Goal: Information Seeking & Learning: Learn about a topic

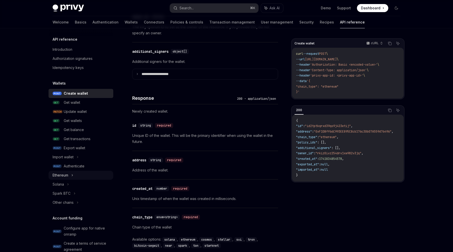
scroll to position [399, 0]
click at [70, 165] on div "Authenticate" at bounding box center [74, 166] width 21 height 6
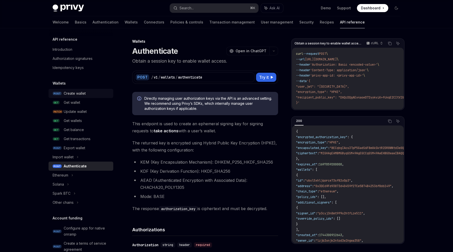
click at [77, 93] on div "Create wallet" at bounding box center [75, 93] width 22 height 6
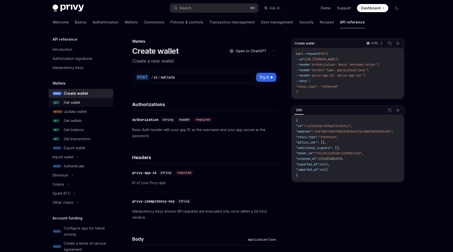
click at [71, 102] on div "Get wallet" at bounding box center [72, 103] width 16 height 6
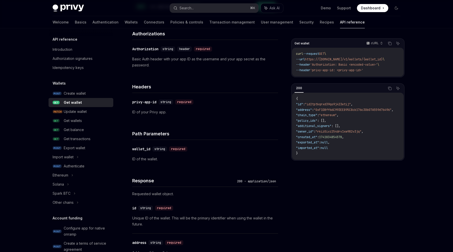
scroll to position [73, 0]
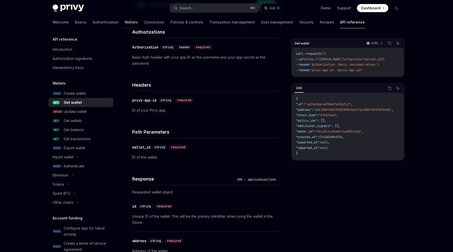
click at [125, 21] on link "Wallets" at bounding box center [131, 22] width 13 height 12
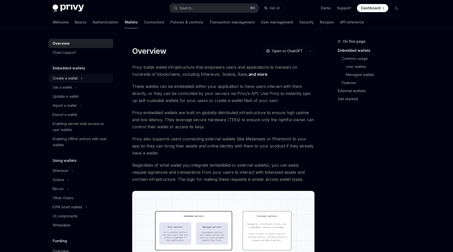
click at [77, 75] on div "Create a wallet" at bounding box center [65, 78] width 25 height 6
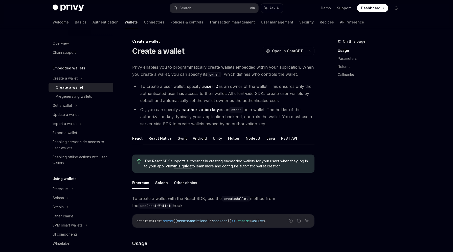
click at [74, 86] on div "Create a wallet" at bounding box center [70, 87] width 28 height 6
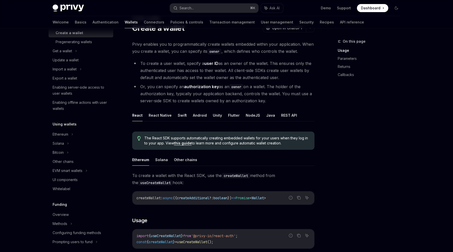
scroll to position [18, 0]
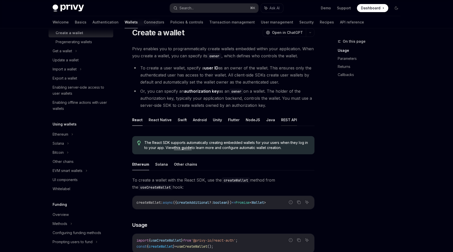
click at [282, 123] on button "REST API" at bounding box center [289, 120] width 16 height 12
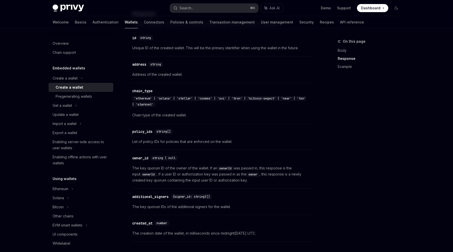
scroll to position [446, 0]
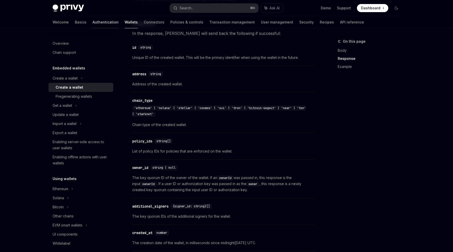
click at [93, 22] on link "Authentication" at bounding box center [106, 22] width 26 height 12
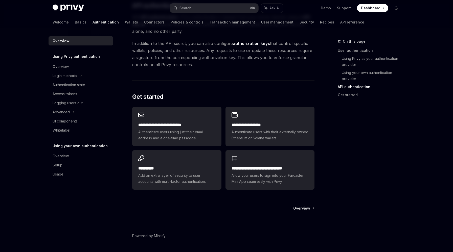
scroll to position [371, 0]
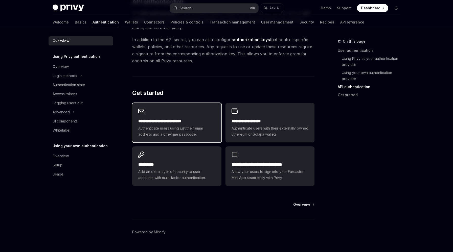
click at [195, 127] on span "Authenticate users using just their email address and a one-time passcode." at bounding box center [176, 131] width 77 height 12
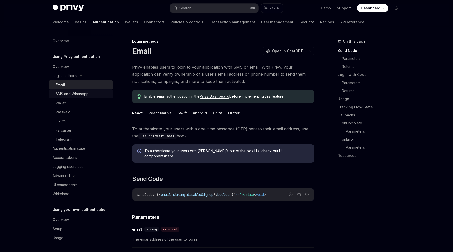
click at [74, 93] on div "SMS and WhatsApp" at bounding box center [72, 94] width 33 height 6
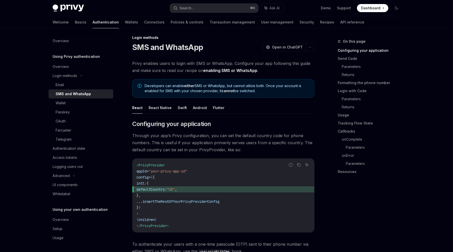
scroll to position [2, 0]
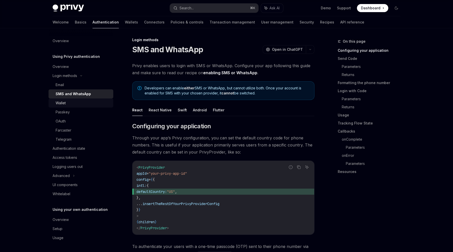
click at [66, 104] on div "Wallet" at bounding box center [83, 103] width 55 height 6
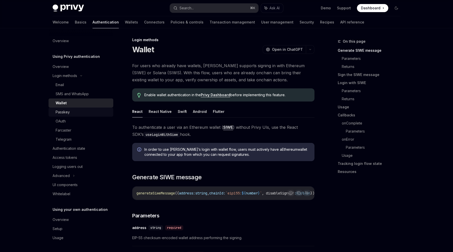
click at [59, 111] on div "Passkey" at bounding box center [63, 112] width 14 height 6
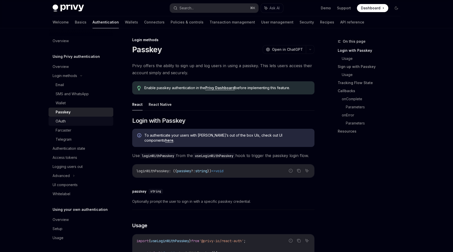
click at [63, 121] on div "OAuth" at bounding box center [61, 121] width 10 height 6
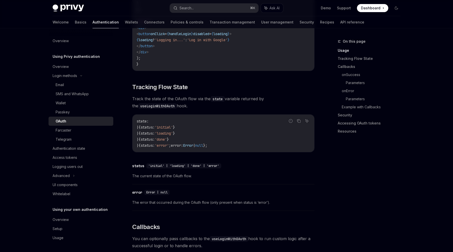
scroll to position [431, 0]
click at [67, 104] on div "Wallet" at bounding box center [83, 103] width 55 height 6
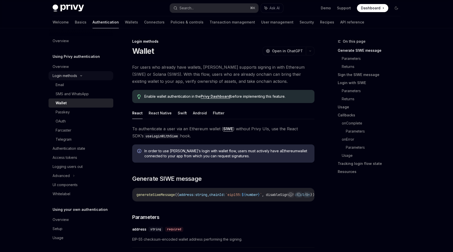
click at [82, 77] on div "Login methods" at bounding box center [81, 75] width 65 height 9
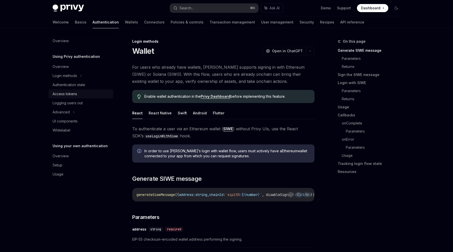
click at [67, 95] on div "Access tokens" at bounding box center [65, 94] width 25 height 6
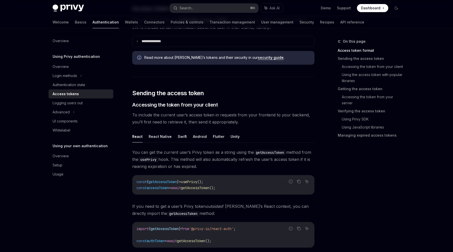
scroll to position [144, 0]
click at [71, 65] on div "Overview" at bounding box center [82, 67] width 58 height 6
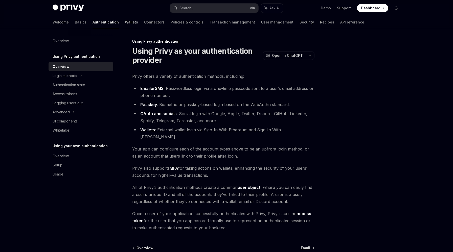
click at [125, 24] on link "Wallets" at bounding box center [131, 22] width 13 height 12
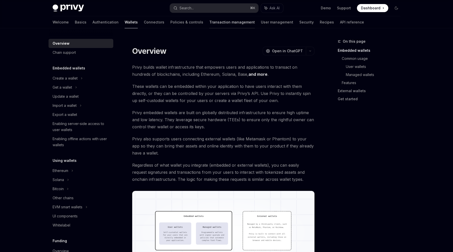
click at [209, 24] on link "Transaction management" at bounding box center [231, 22] width 45 height 12
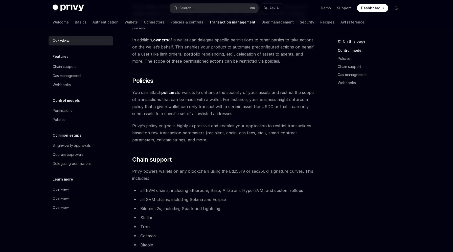
scroll to position [153, 0]
click at [125, 24] on link "Wallets" at bounding box center [131, 22] width 13 height 12
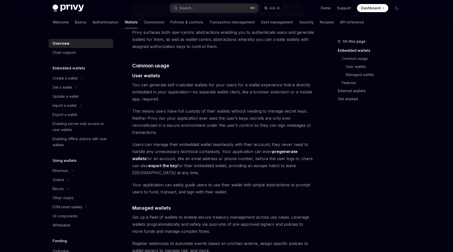
scroll to position [316, 0]
click at [64, 79] on div "Create a wallet" at bounding box center [65, 78] width 25 height 6
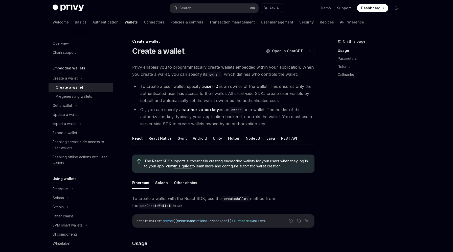
click at [66, 86] on div "Create a wallet" at bounding box center [70, 87] width 28 height 6
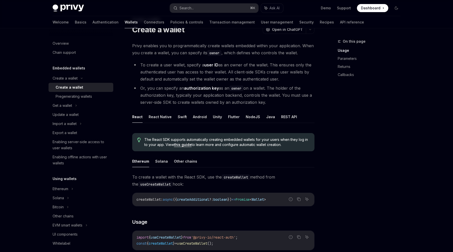
scroll to position [35, 0]
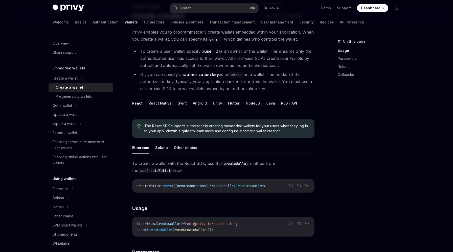
click at [284, 102] on button "REST API" at bounding box center [289, 103] width 16 height 12
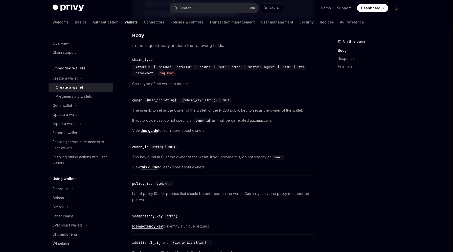
scroll to position [191, 0]
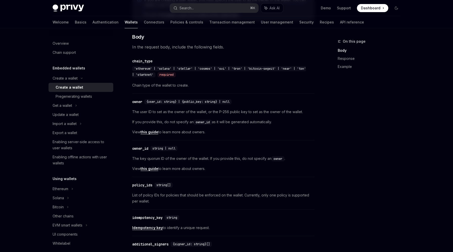
click at [150, 132] on link "this guide" at bounding box center [150, 132] width 18 height 5
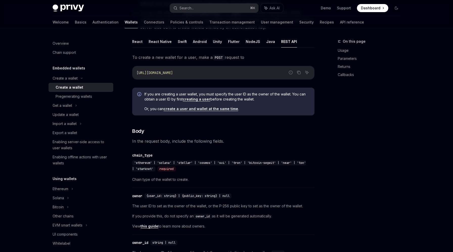
scroll to position [99, 0]
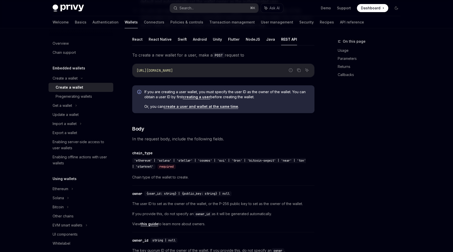
click at [212, 106] on link "create a user and wallet at the same time" at bounding box center [201, 106] width 75 height 5
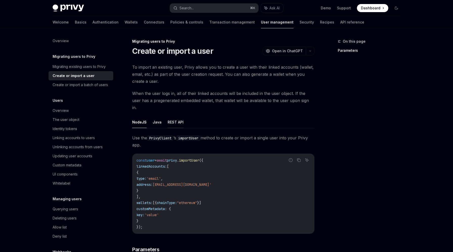
click at [177, 116] on button "REST API" at bounding box center [176, 122] width 16 height 12
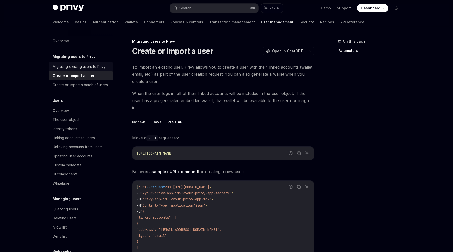
click at [95, 67] on div "Migrating existing users to Privy" at bounding box center [79, 67] width 53 height 6
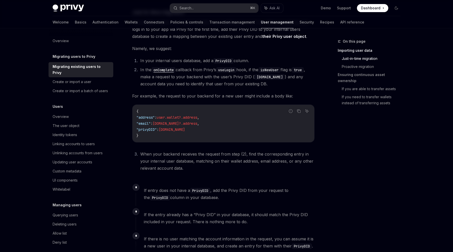
scroll to position [194, 0]
click at [94, 79] on div "Create or import a user" at bounding box center [82, 82] width 58 height 6
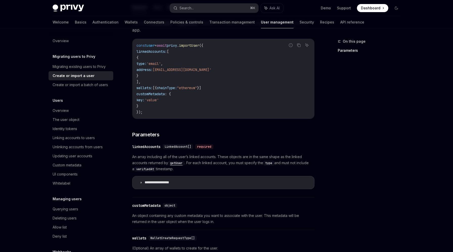
scroll to position [116, 0]
click at [163, 180] on p "**********" at bounding box center [163, 182] width 36 height 5
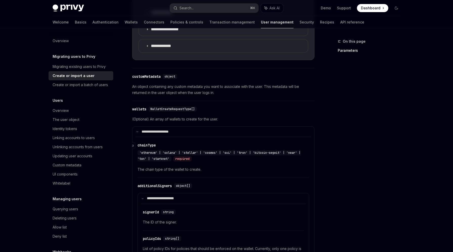
scroll to position [501, 0]
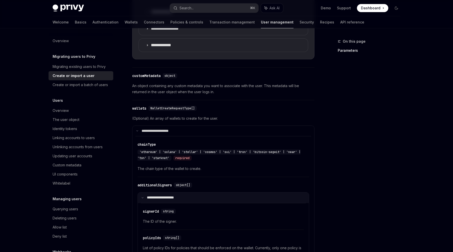
click at [173, 196] on p "**********" at bounding box center [164, 198] width 34 height 5
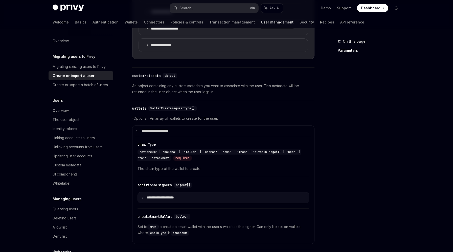
click at [173, 196] on p "**********" at bounding box center [164, 198] width 35 height 5
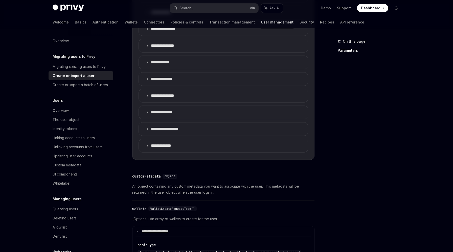
scroll to position [400, 0]
click at [154, 142] on summary "**********" at bounding box center [223, 146] width 169 height 13
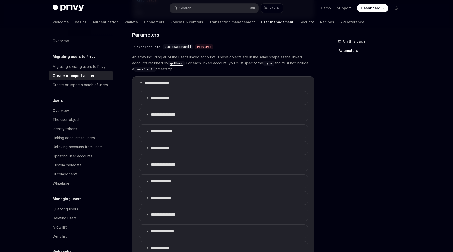
scroll to position [212, 0]
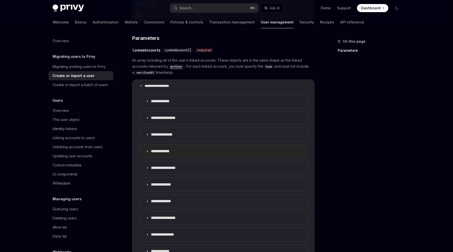
click at [154, 147] on summary "**********" at bounding box center [223, 151] width 169 height 13
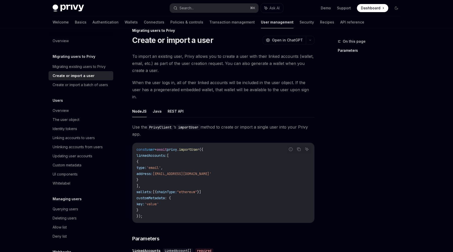
scroll to position [10, 0]
click at [175, 106] on button "REST API" at bounding box center [176, 112] width 16 height 12
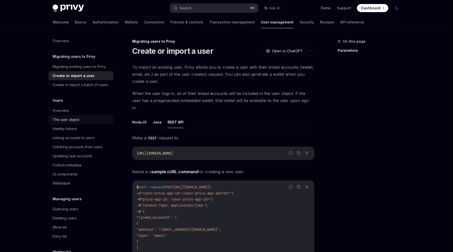
click at [62, 118] on div "The user object" at bounding box center [66, 120] width 27 height 6
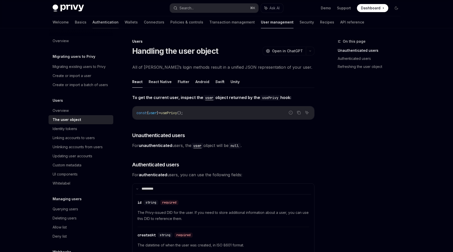
click at [93, 21] on link "Authentication" at bounding box center [106, 22] width 26 height 12
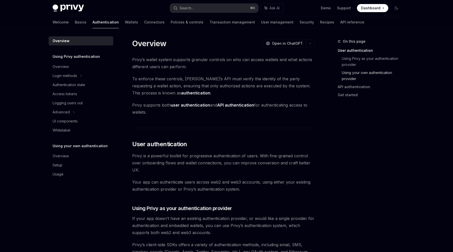
click at [367, 73] on link "Using your own authentication provider" at bounding box center [373, 76] width 63 height 14
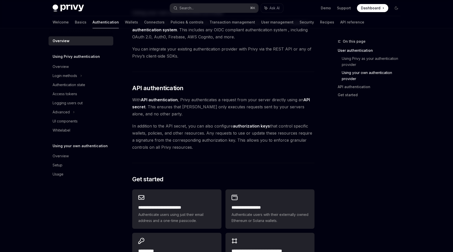
scroll to position [283, 0]
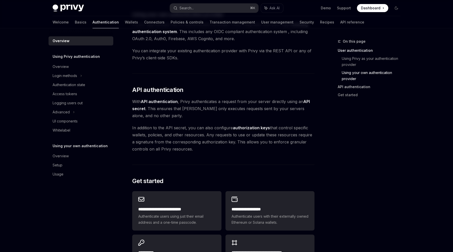
click at [350, 86] on link "API authentication" at bounding box center [371, 87] width 67 height 8
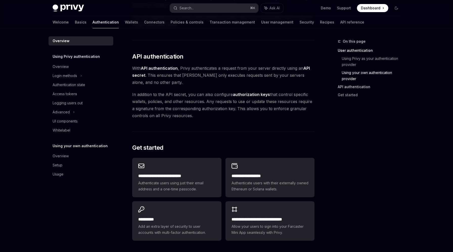
scroll to position [331, 0]
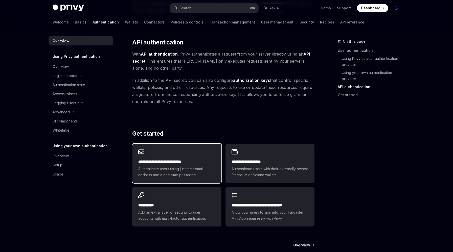
click at [193, 175] on span "Authenticate users using just their email address and a one-time passcode." at bounding box center [176, 172] width 77 height 12
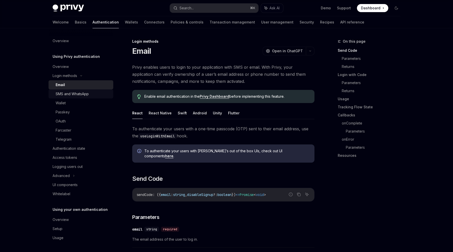
click at [79, 94] on div "SMS and WhatsApp" at bounding box center [72, 94] width 33 height 6
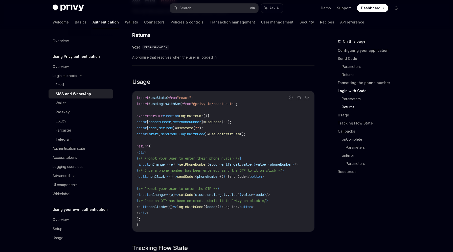
scroll to position [605, 0]
click at [65, 84] on div "Email" at bounding box center [83, 85] width 55 height 6
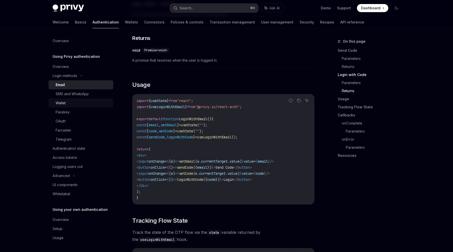
click at [65, 104] on div "Wallet" at bounding box center [61, 103] width 10 height 6
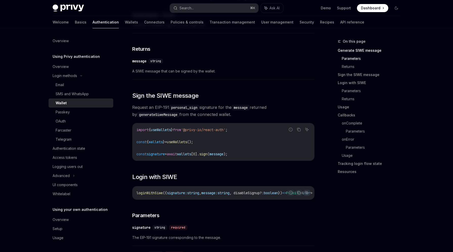
scroll to position [277, 0]
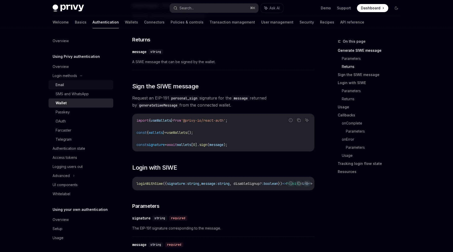
click at [68, 84] on div "Email" at bounding box center [83, 85] width 55 height 6
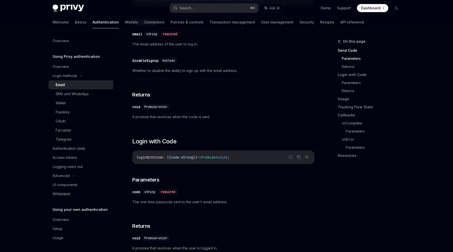
scroll to position [210, 0]
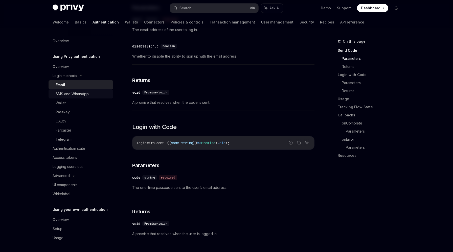
click at [80, 91] on div "SMS and WhatsApp" at bounding box center [72, 94] width 33 height 6
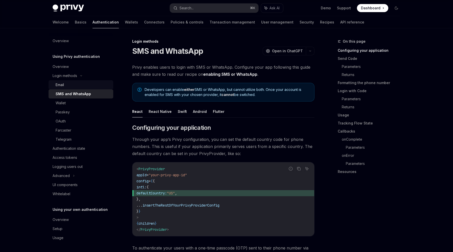
click at [78, 84] on div "Email" at bounding box center [83, 85] width 55 height 6
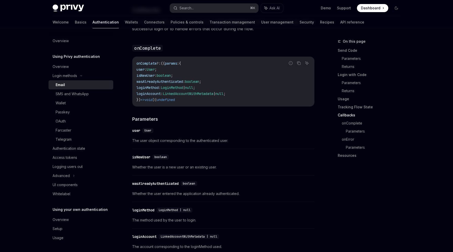
scroll to position [761, 0]
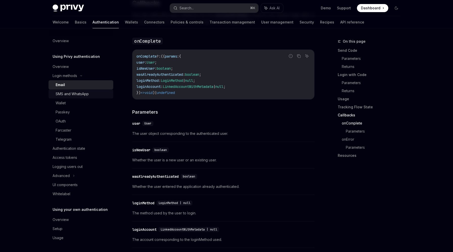
click at [79, 92] on div "SMS and WhatsApp" at bounding box center [72, 94] width 33 height 6
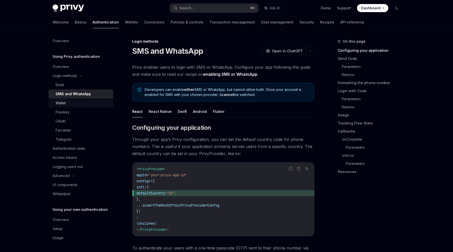
click at [63, 102] on div "Wallet" at bounding box center [61, 103] width 10 height 6
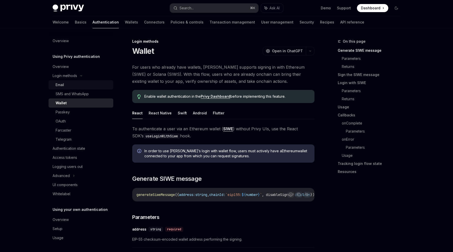
click at [65, 87] on div "Email" at bounding box center [83, 85] width 55 height 6
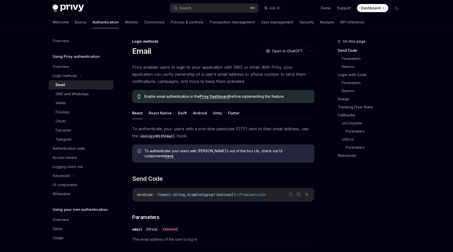
click at [158, 113] on button "React Native" at bounding box center [160, 113] width 23 height 12
click at [144, 114] on ul "React React Native Swift Android Unity Flutter" at bounding box center [223, 113] width 182 height 12
click at [138, 113] on button "React" at bounding box center [137, 113] width 10 height 12
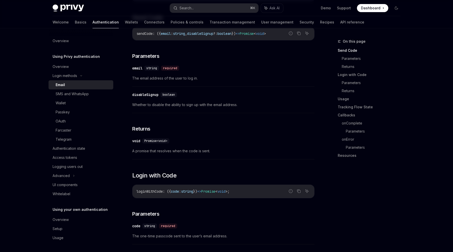
scroll to position [162, 0]
click at [71, 149] on div "Authentication state" at bounding box center [69, 149] width 33 height 6
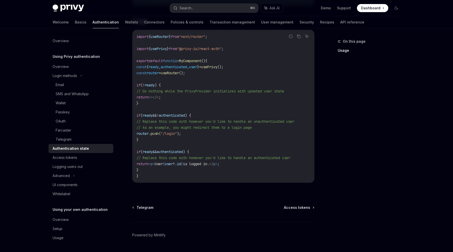
scroll to position [163, 0]
click at [77, 157] on div "Access tokens" at bounding box center [65, 158] width 25 height 6
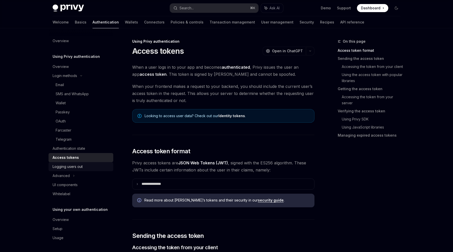
click at [77, 166] on div "Logging users out" at bounding box center [68, 167] width 30 height 6
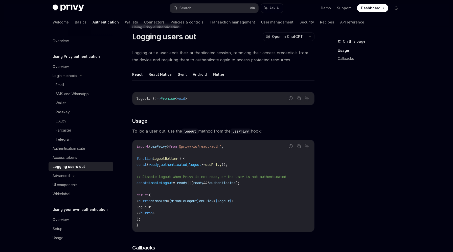
scroll to position [15, 0]
click at [67, 175] on div "Advanced" at bounding box center [61, 176] width 17 height 6
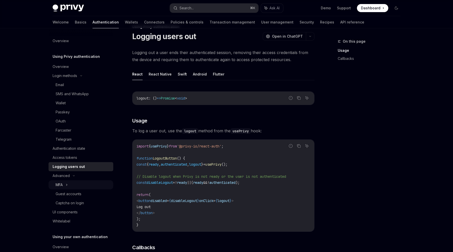
click at [66, 187] on icon at bounding box center [67, 185] width 2 height 6
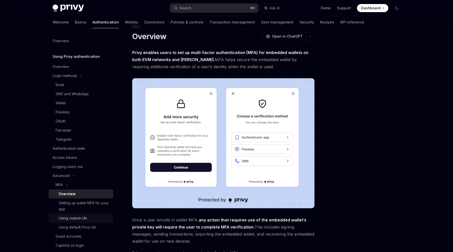
click at [75, 219] on div "Using custom UIs" at bounding box center [73, 218] width 28 height 6
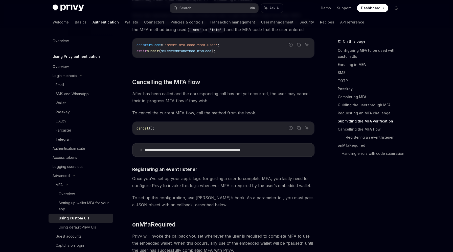
scroll to position [1542, 0]
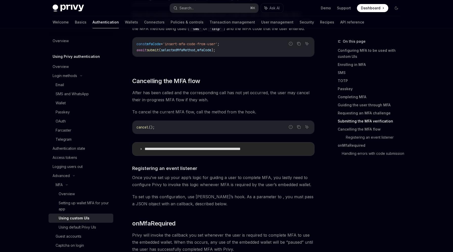
click at [174, 148] on p "**********" at bounding box center [210, 149] width 131 height 5
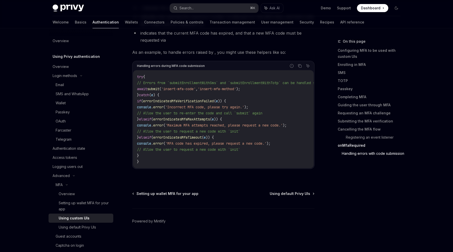
scroll to position [2855, 0]
click at [75, 228] on div "Using default Privy UIs" at bounding box center [77, 227] width 37 height 6
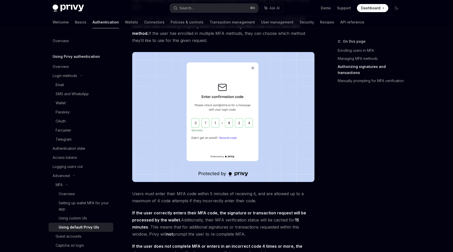
scroll to position [635, 0]
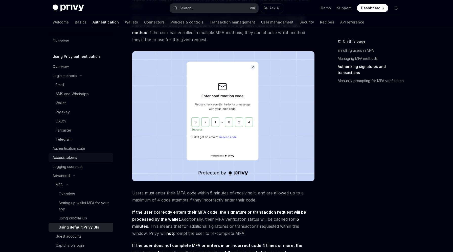
click at [71, 156] on div "Access tokens" at bounding box center [65, 158] width 25 height 6
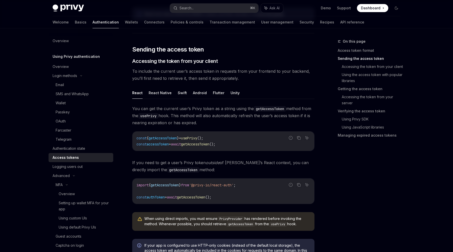
scroll to position [200, 0]
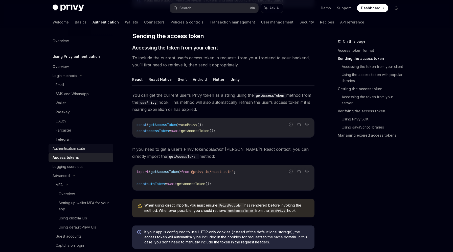
click at [75, 146] on div "Authentication state" at bounding box center [69, 149] width 33 height 6
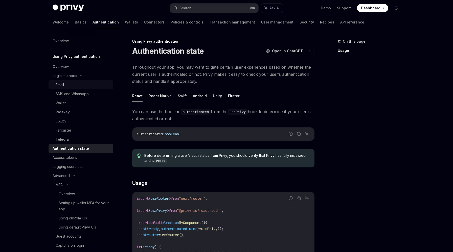
click at [61, 85] on div "Email" at bounding box center [60, 85] width 8 height 6
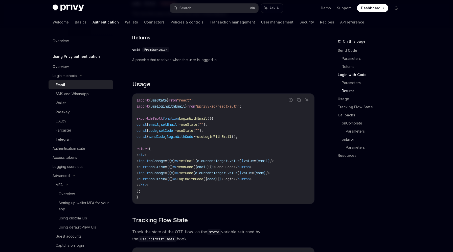
scroll to position [382, 0]
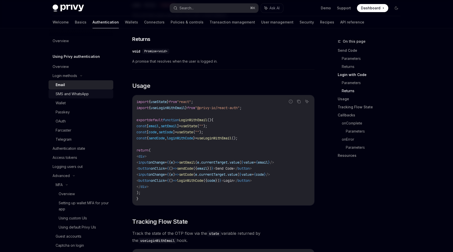
click at [65, 94] on div "SMS and WhatsApp" at bounding box center [72, 94] width 33 height 6
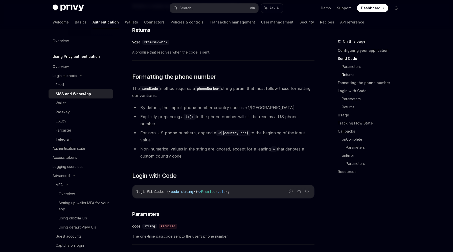
scroll to position [380, 0]
click at [64, 121] on div "OAuth" at bounding box center [61, 121] width 10 height 6
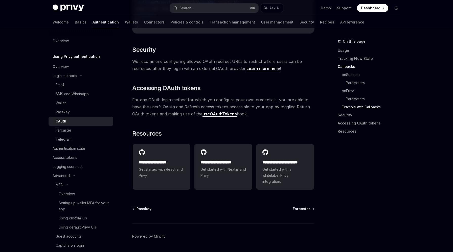
scroll to position [1077, 0]
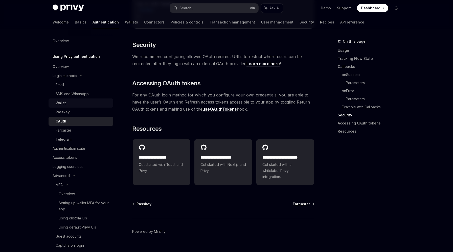
click at [67, 103] on div "Wallet" at bounding box center [83, 103] width 55 height 6
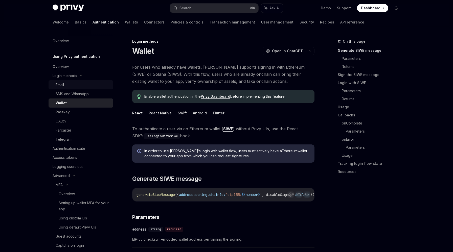
click at [68, 85] on div "Email" at bounding box center [83, 85] width 55 height 6
type textarea "*"
